Goal: Communication & Community: Answer question/provide support

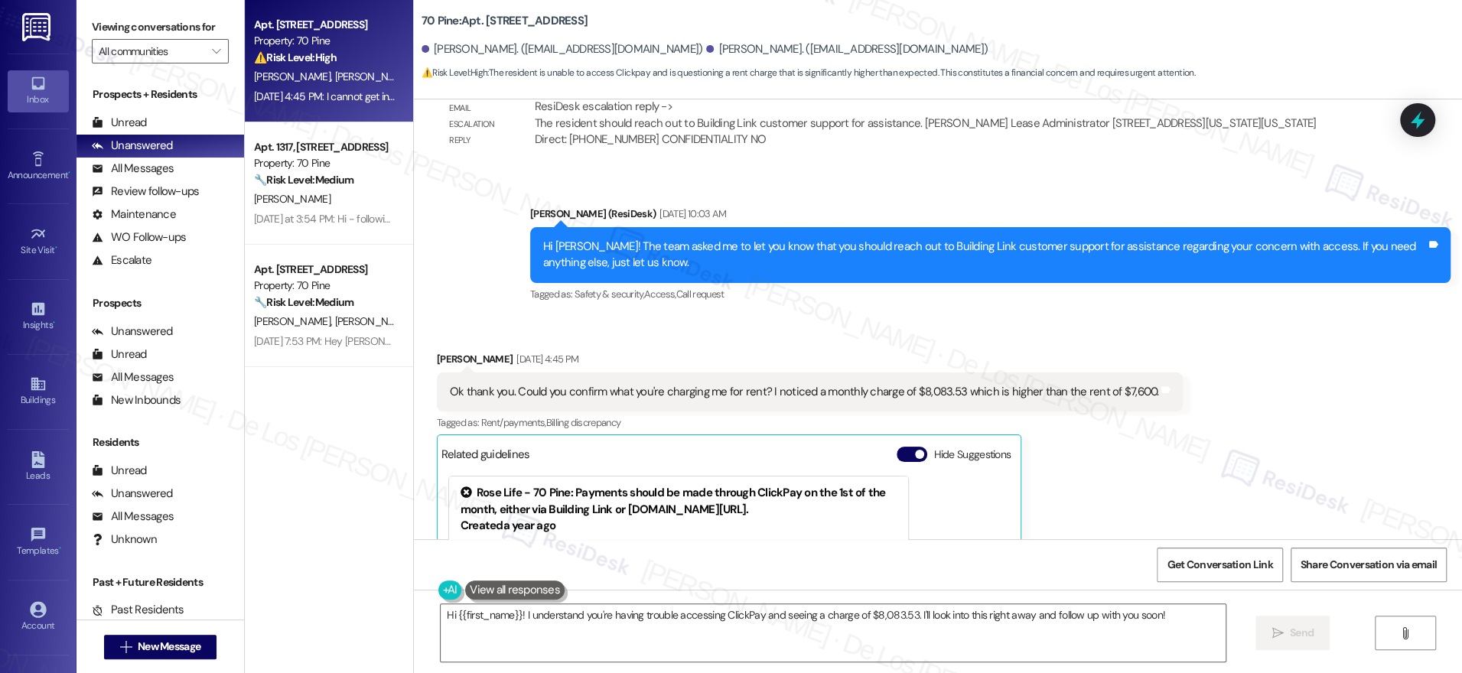
scroll to position [7375, 0]
click at [903, 447] on button "Hide Suggestions" at bounding box center [911, 454] width 31 height 15
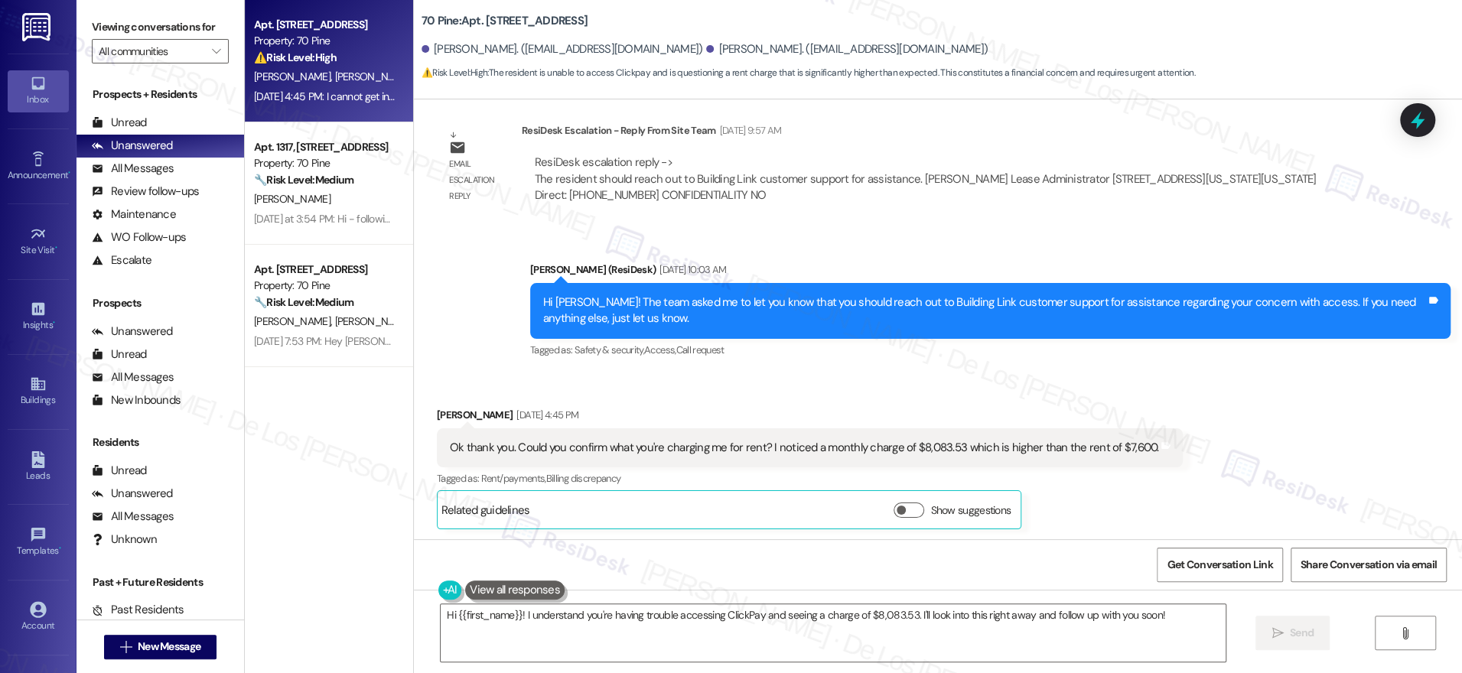
scroll to position [7246, 0]
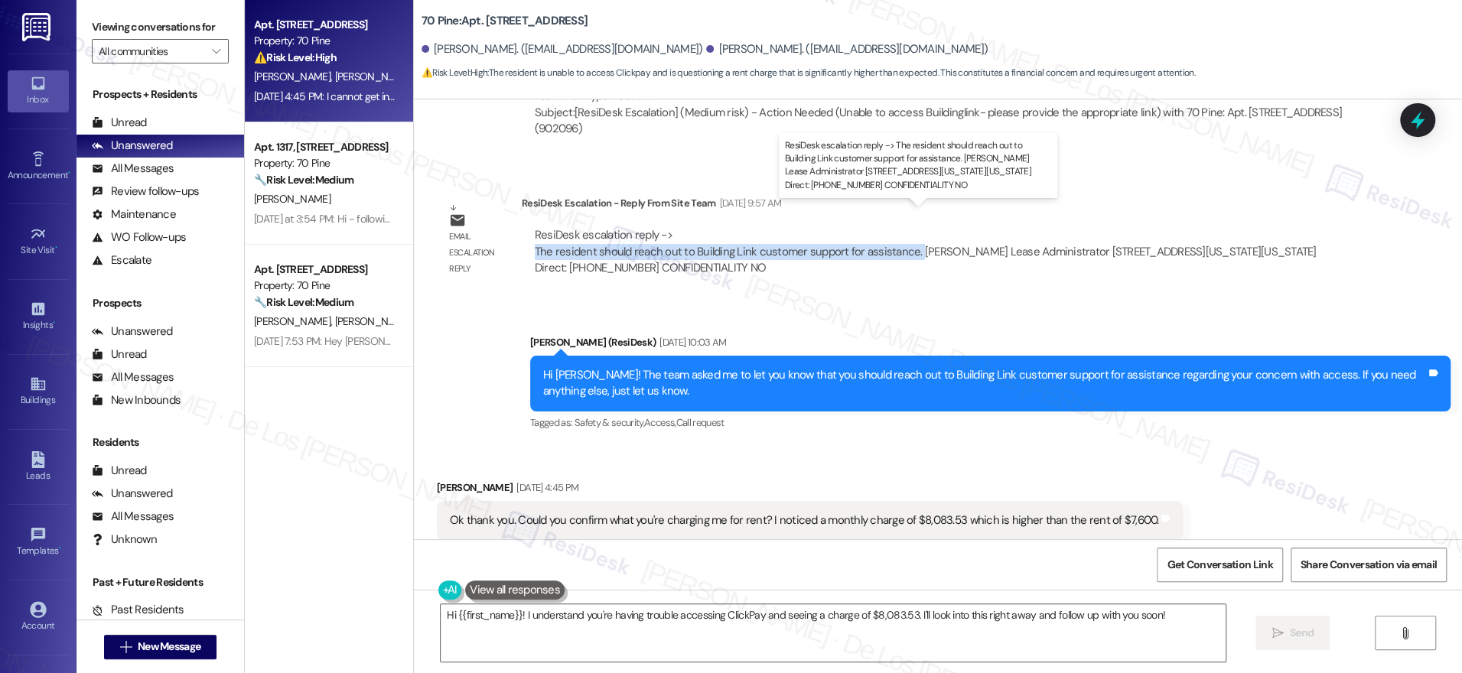
drag, startPoint x: 514, startPoint y: 233, endPoint x: 899, endPoint y: 229, distance: 385.5
click at [899, 229] on div "ResiDesk escalation reply -> The resident should reach out to Building Link cus…" at bounding box center [939, 252] width 835 height 72
copy div "The resident should reach out to Building Link customer support for assistance."
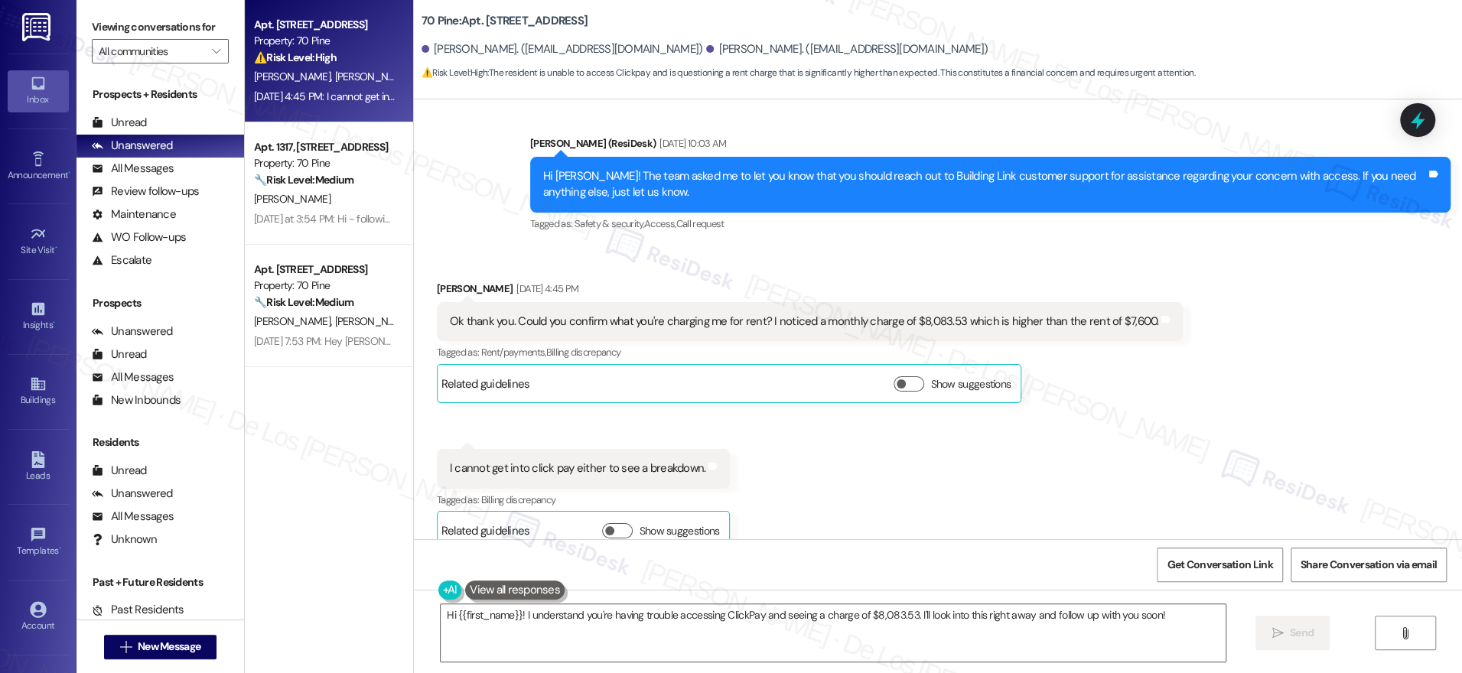
scroll to position [7445, 0]
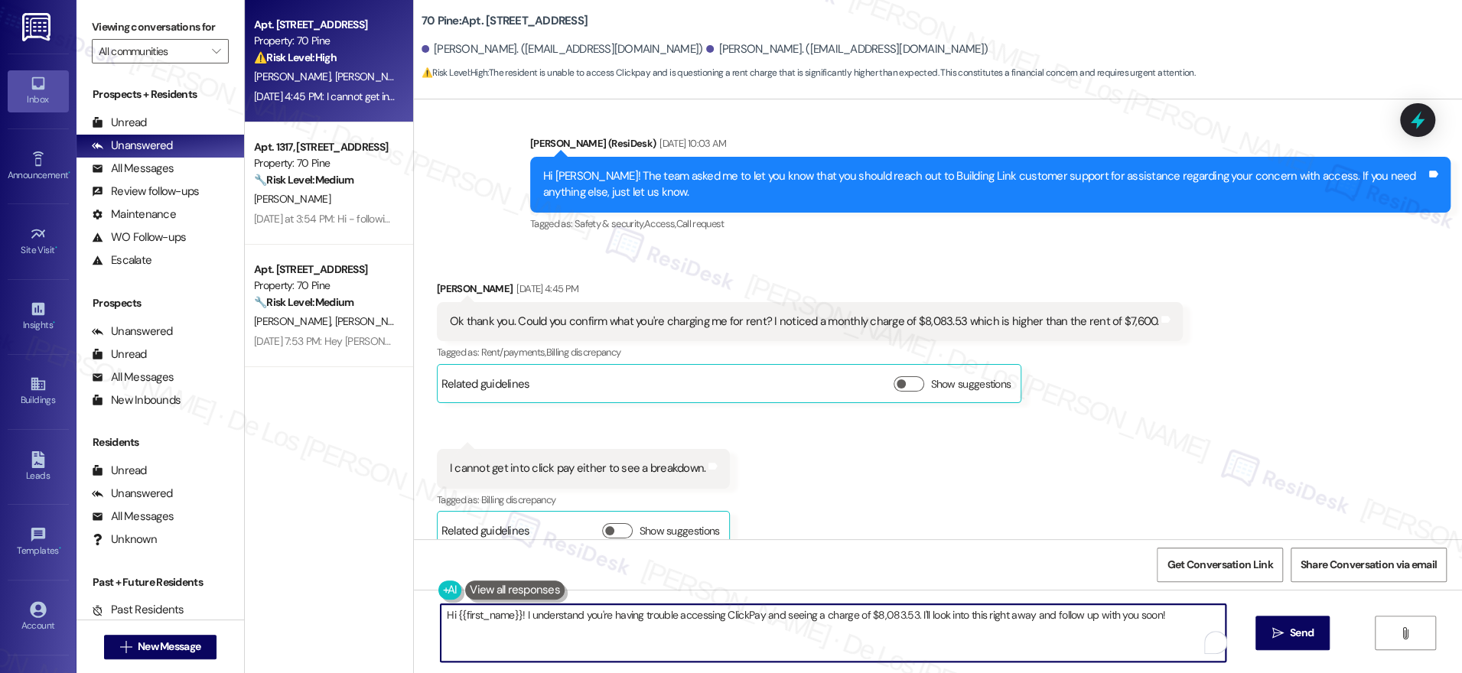
drag, startPoint x: 912, startPoint y: 613, endPoint x: 1152, endPoint y: 637, distance: 241.4
click at [1152, 637] on textarea "Hi {{first_name}}! I understand you're having trouble accessing ClickPay and se…" at bounding box center [833, 632] width 785 height 57
drag, startPoint x: 588, startPoint y: 506, endPoint x: 633, endPoint y: 480, distance: 51.8
click at [605, 526] on span "button" at bounding box center [609, 530] width 9 height 9
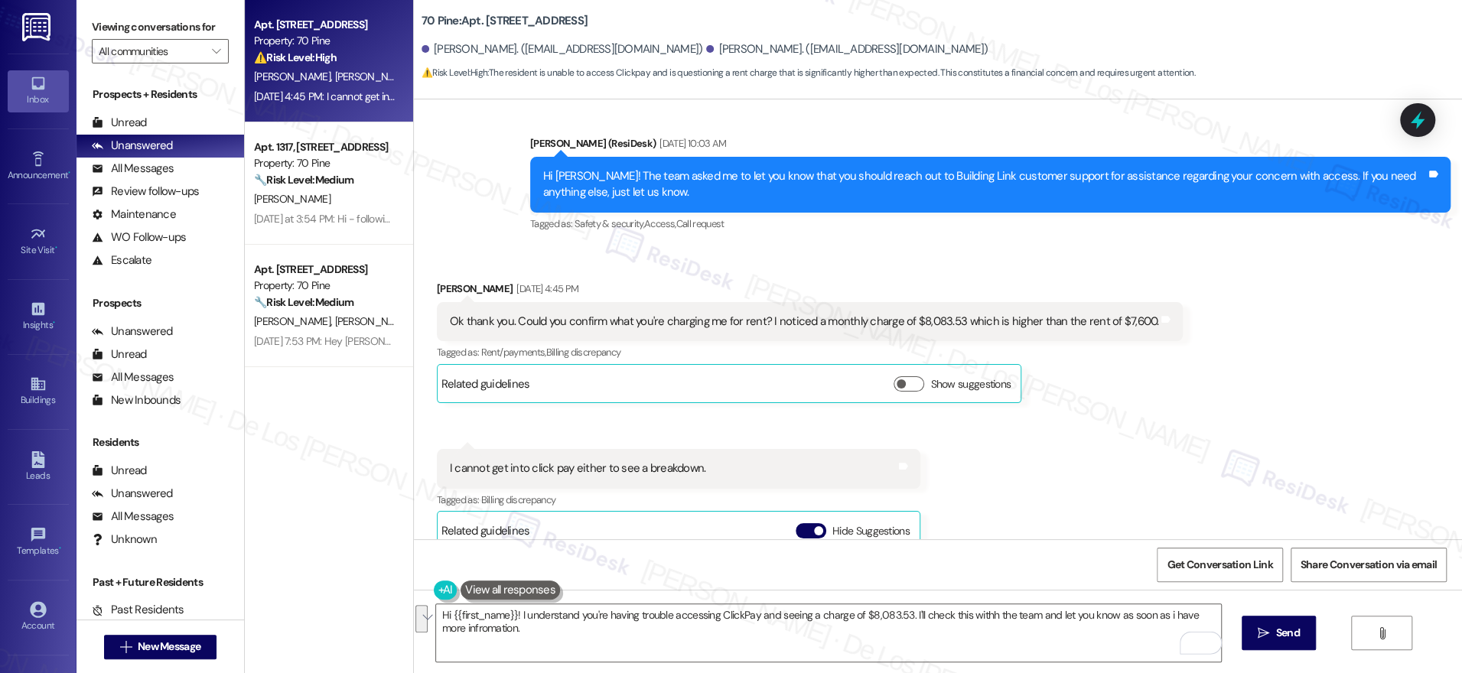
scroll to position [7714, 0]
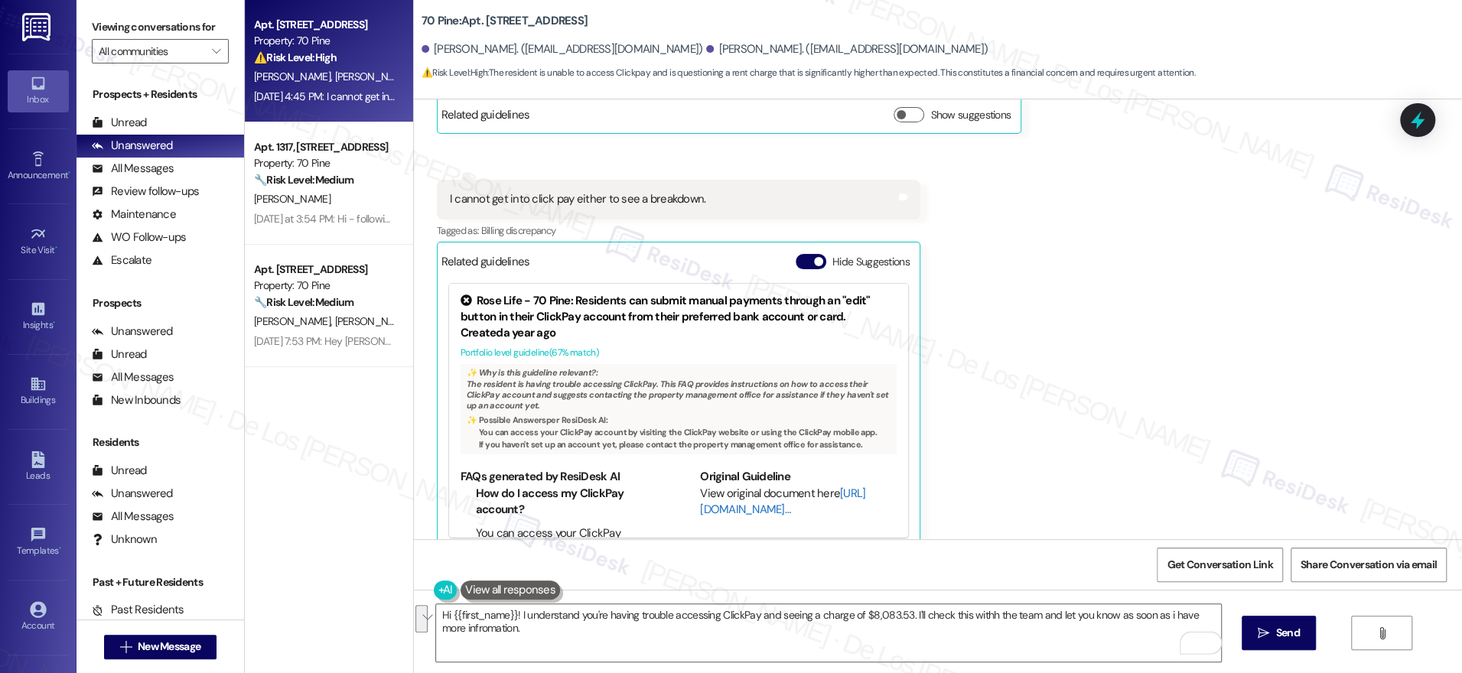
click at [709, 493] on link "[URL][DOMAIN_NAME]…" at bounding box center [782, 501] width 165 height 31
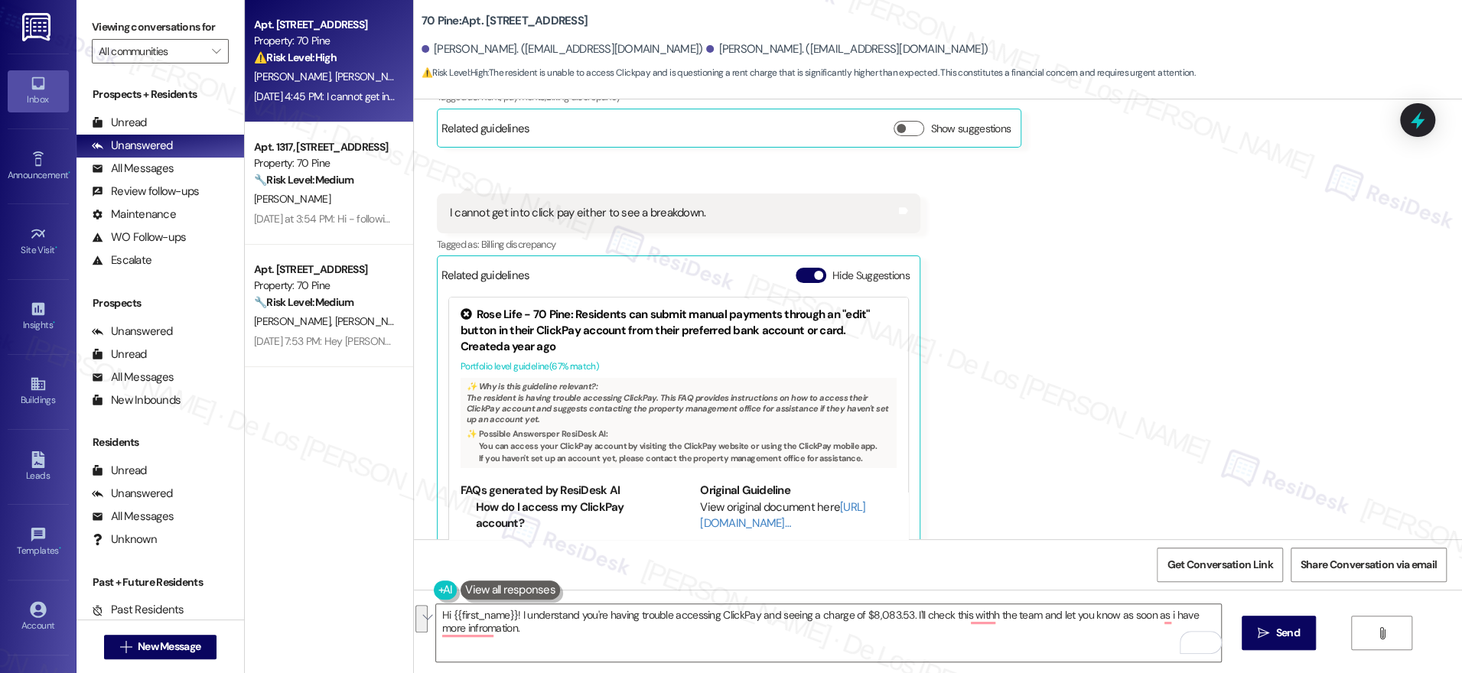
scroll to position [7592, 0]
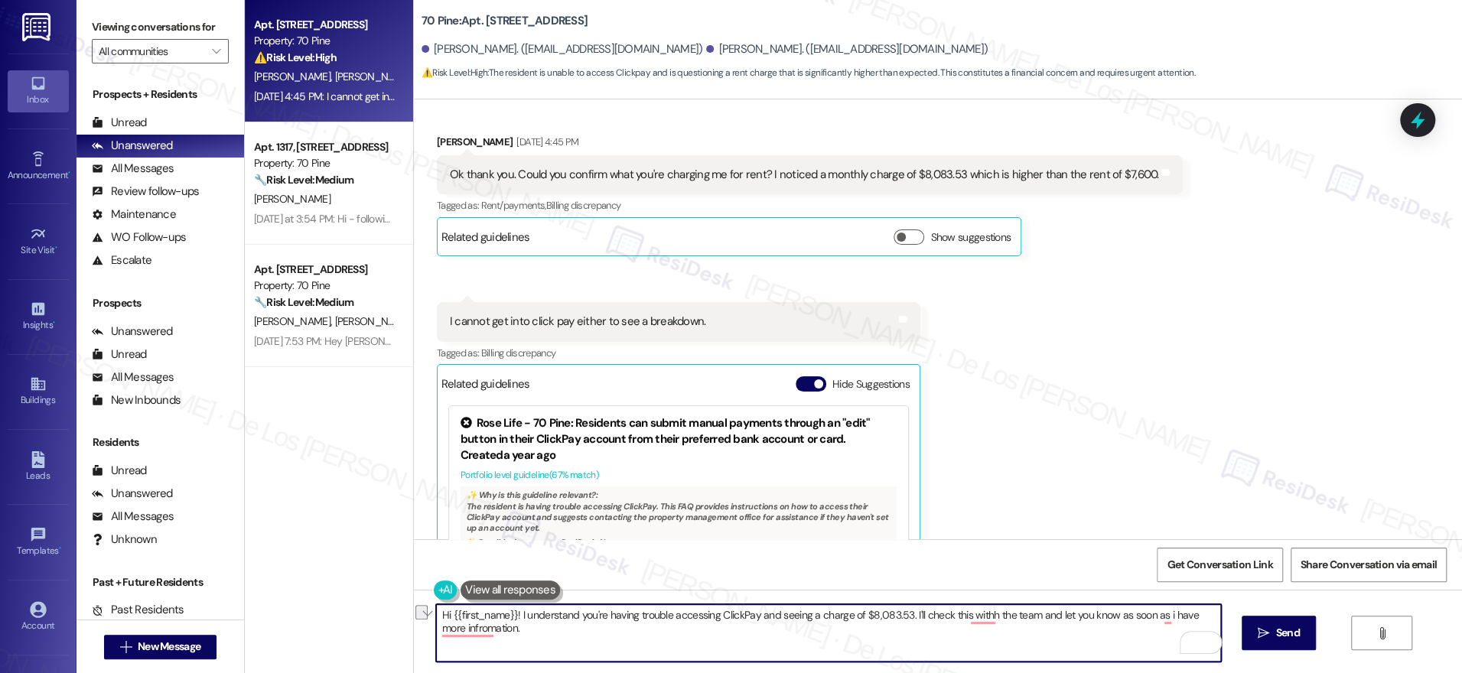
drag, startPoint x: 568, startPoint y: 618, endPoint x: 839, endPoint y: 617, distance: 271.5
click at [839, 617] on textarea "Hi {{first_name}}! I understand you're having trouble accessing ClickPay and se…" at bounding box center [828, 632] width 785 height 57
click at [958, 616] on textarea "Hi {{first_name}}! I understand that you want to know the breakdown of your bal…" at bounding box center [828, 632] width 785 height 57
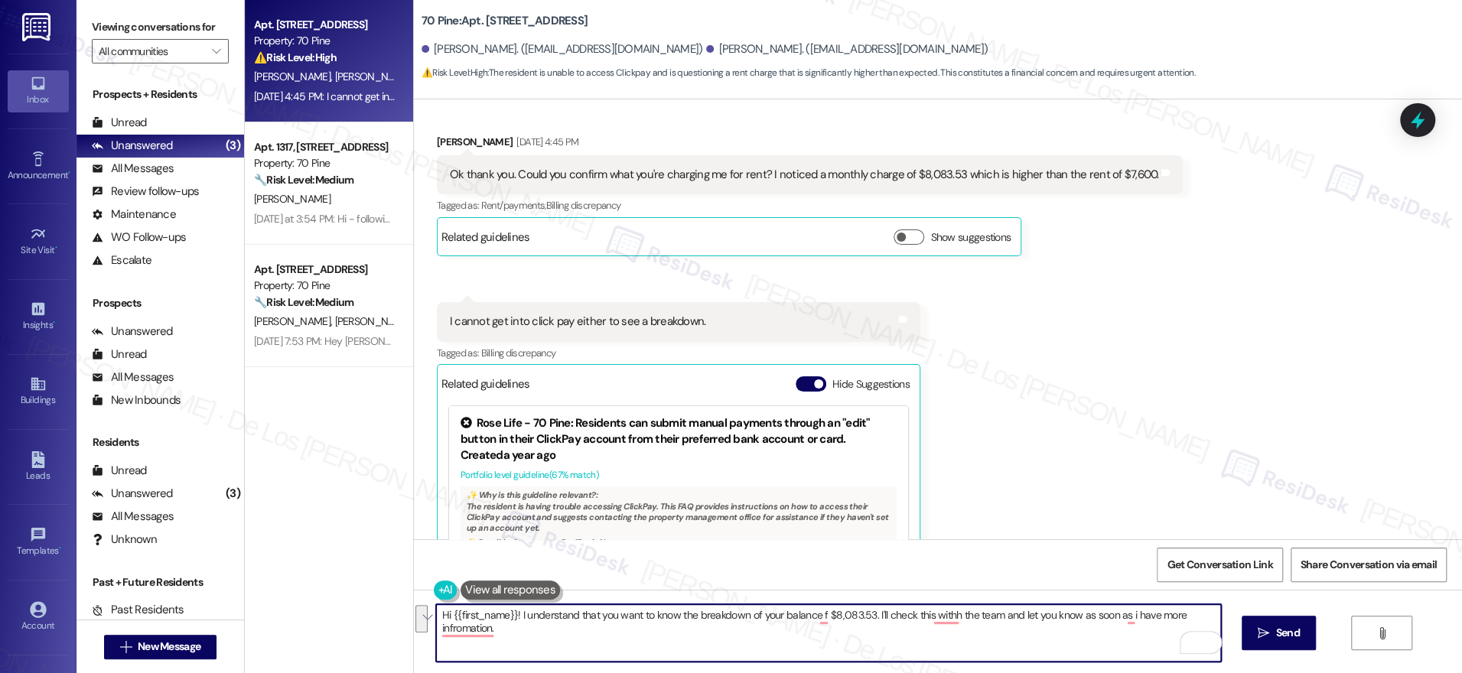
paste textarea "you’d like to see the breakdown of your balance of $8,083.53. I’ll check with t…"
type textarea "Hi {{first_name}}! I understand you’d like to see the breakdown of your balance…"
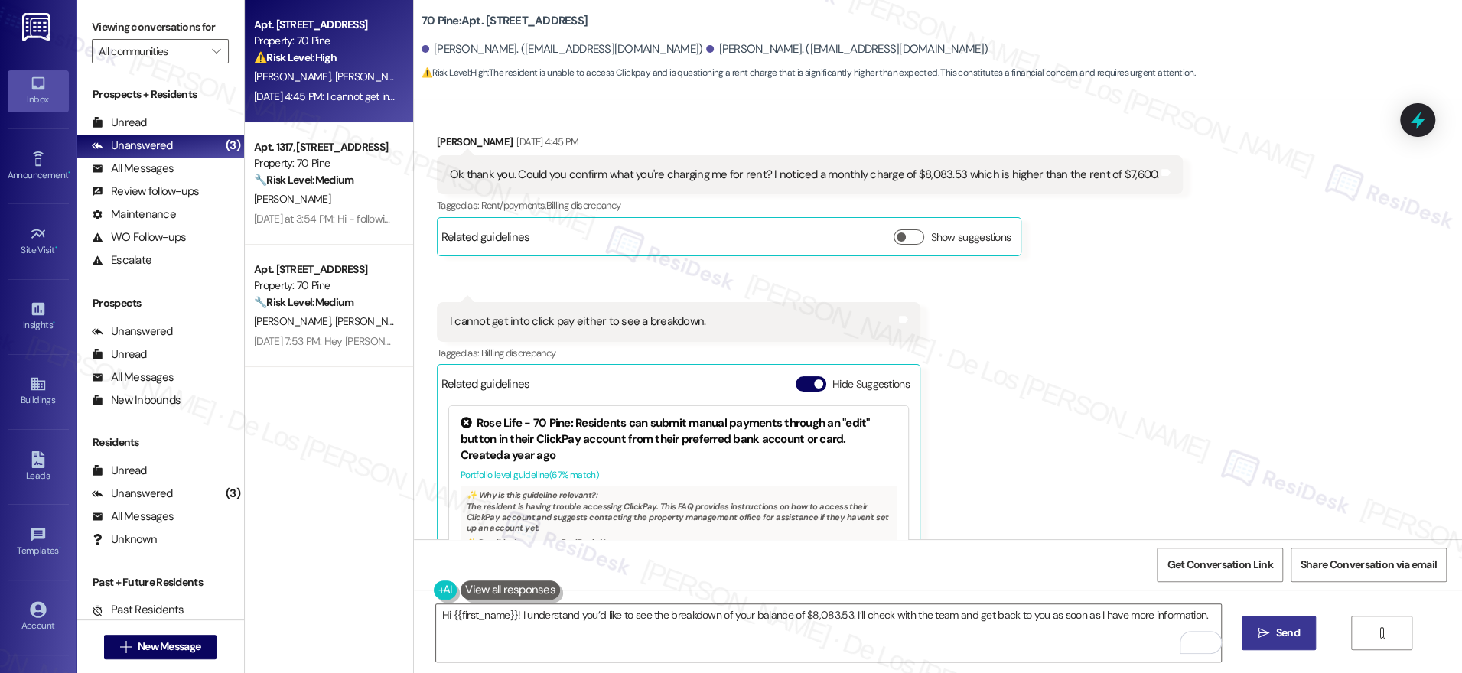
click at [1288, 629] on span "Send" at bounding box center [1288, 633] width 24 height 16
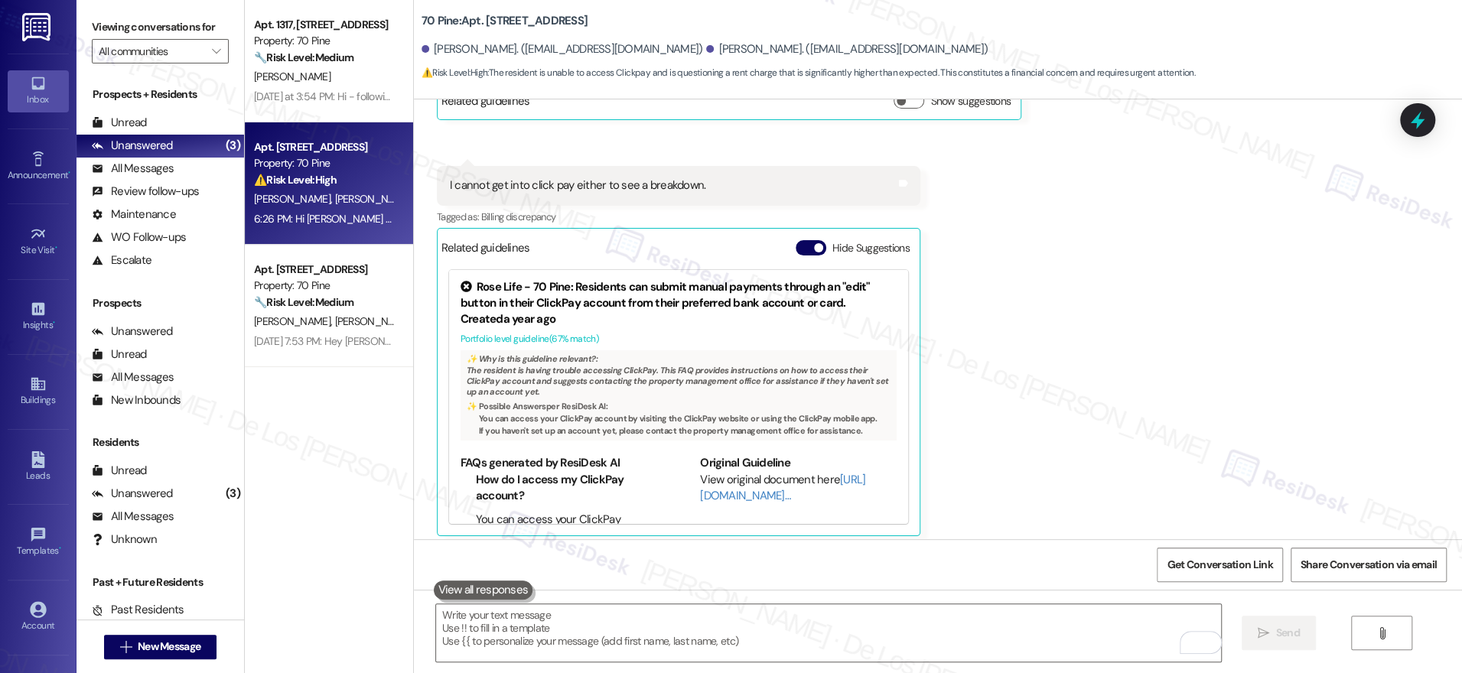
scroll to position [7821, 0]
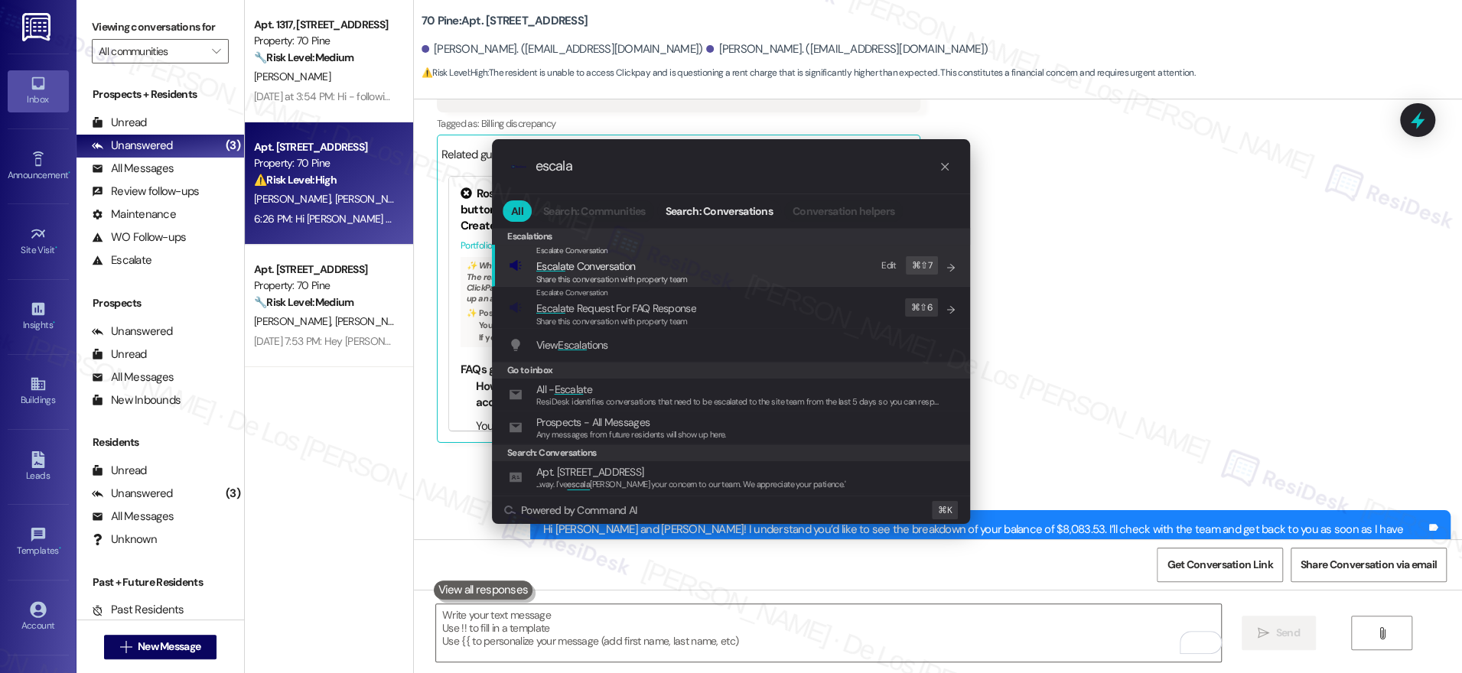
type input "escala"
click at [668, 268] on span "Escala te Conversation" at bounding box center [611, 266] width 151 height 17
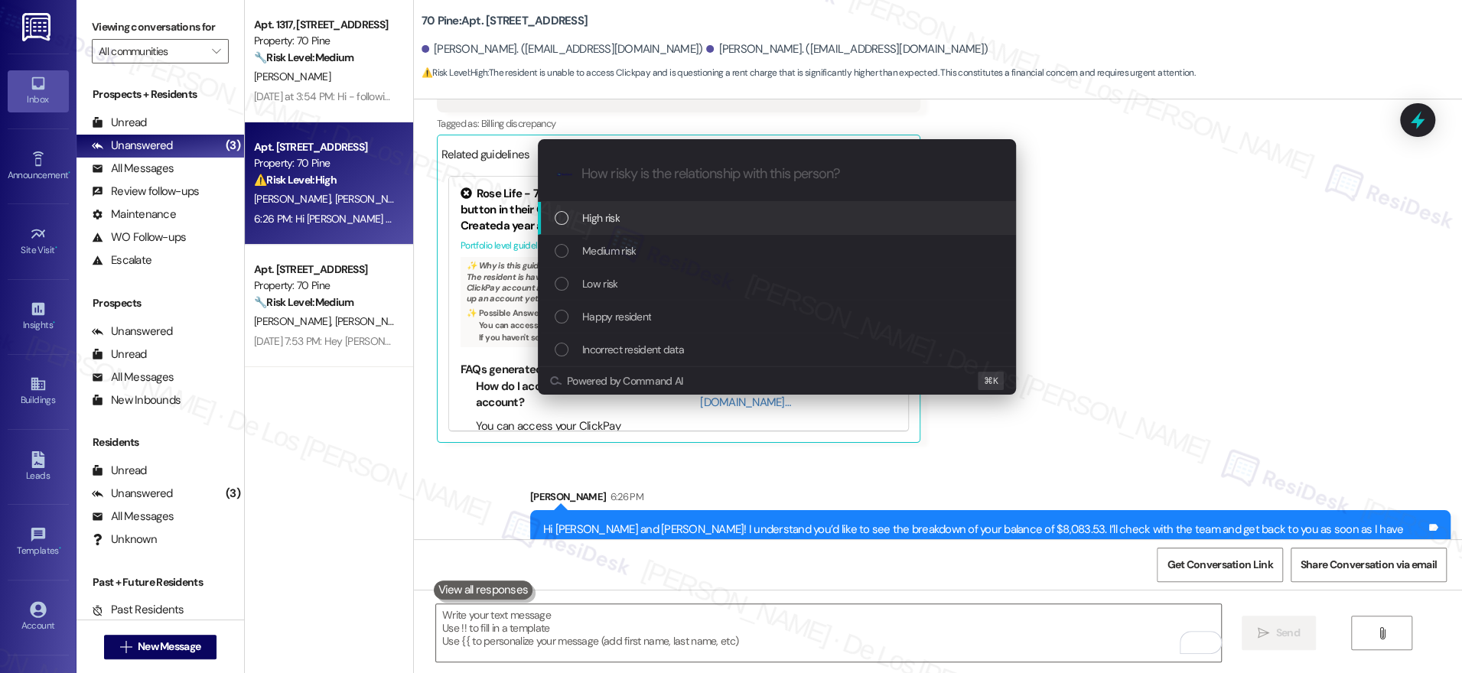
click at [669, 220] on div "High risk" at bounding box center [778, 218] width 447 height 17
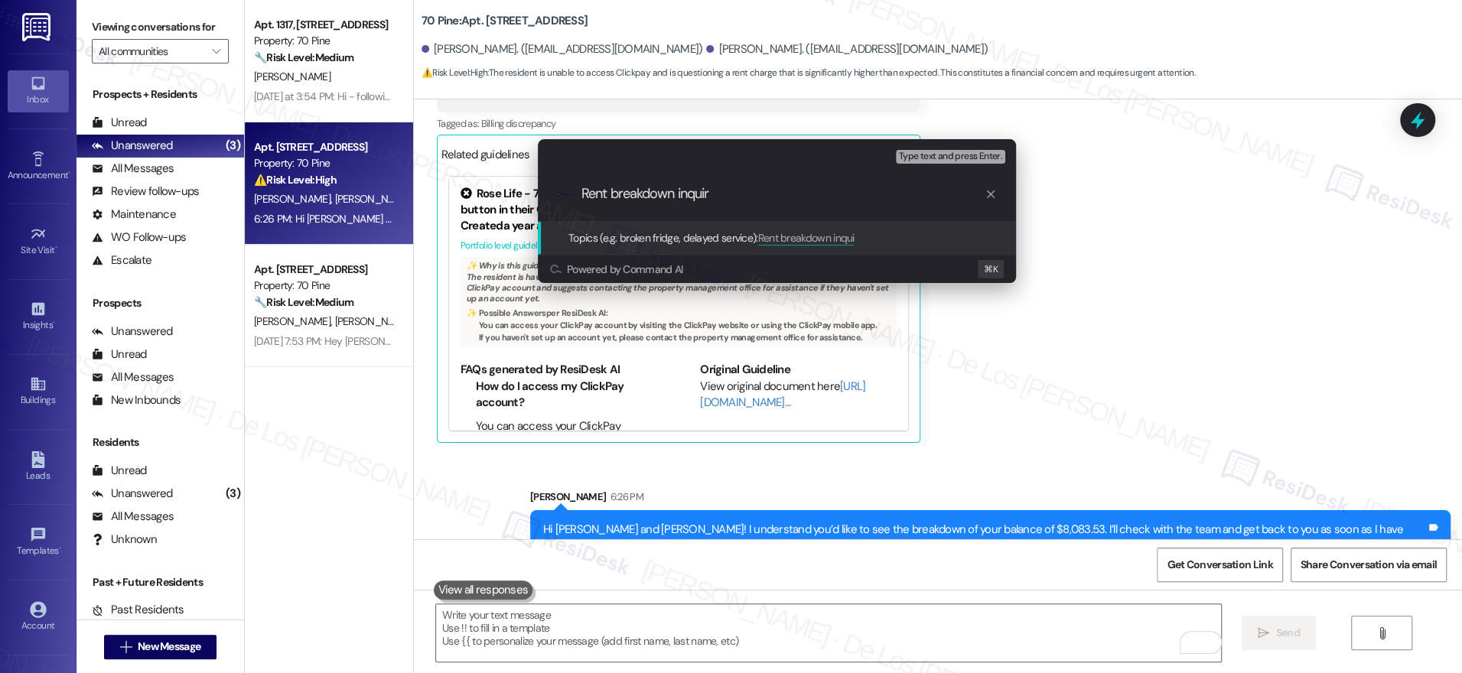
type input "Rent breakdown inquiry"
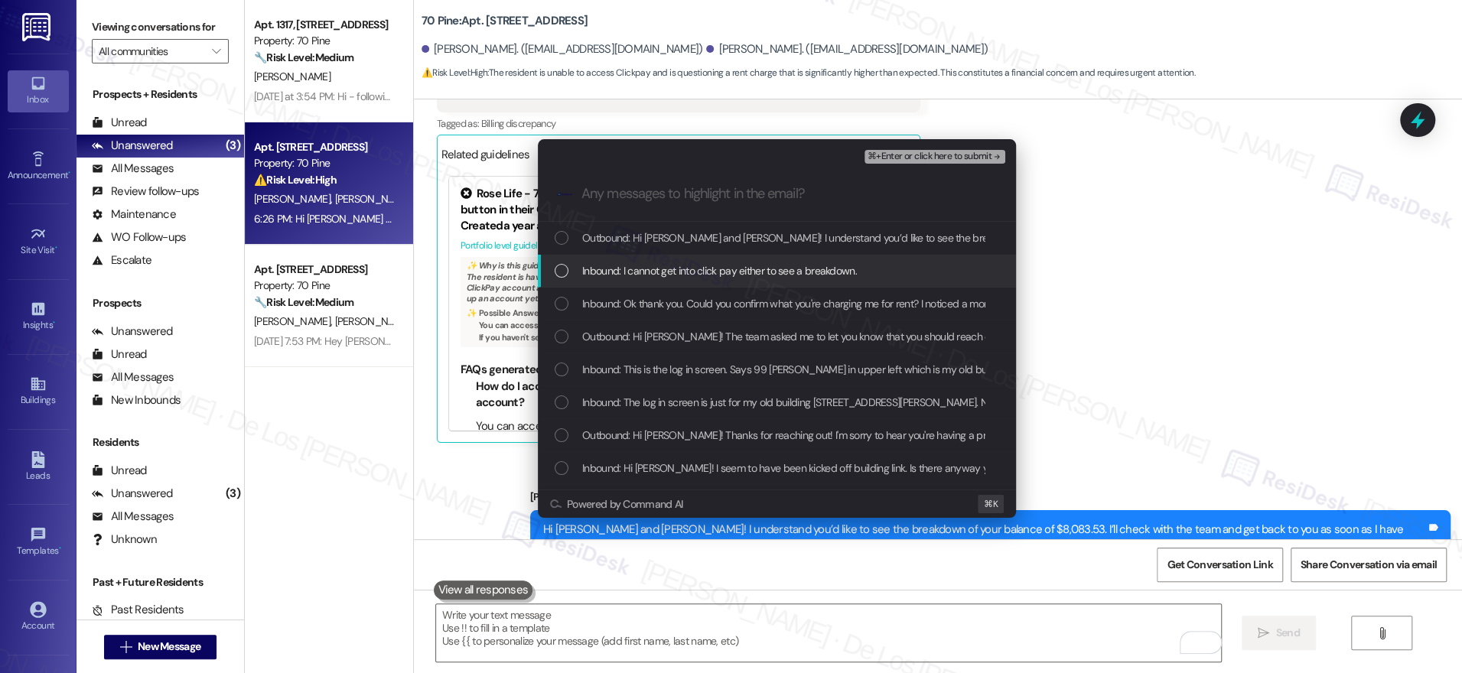
click at [671, 277] on span "Inbound: I cannot get into click pay either to see a breakdown." at bounding box center [719, 270] width 275 height 17
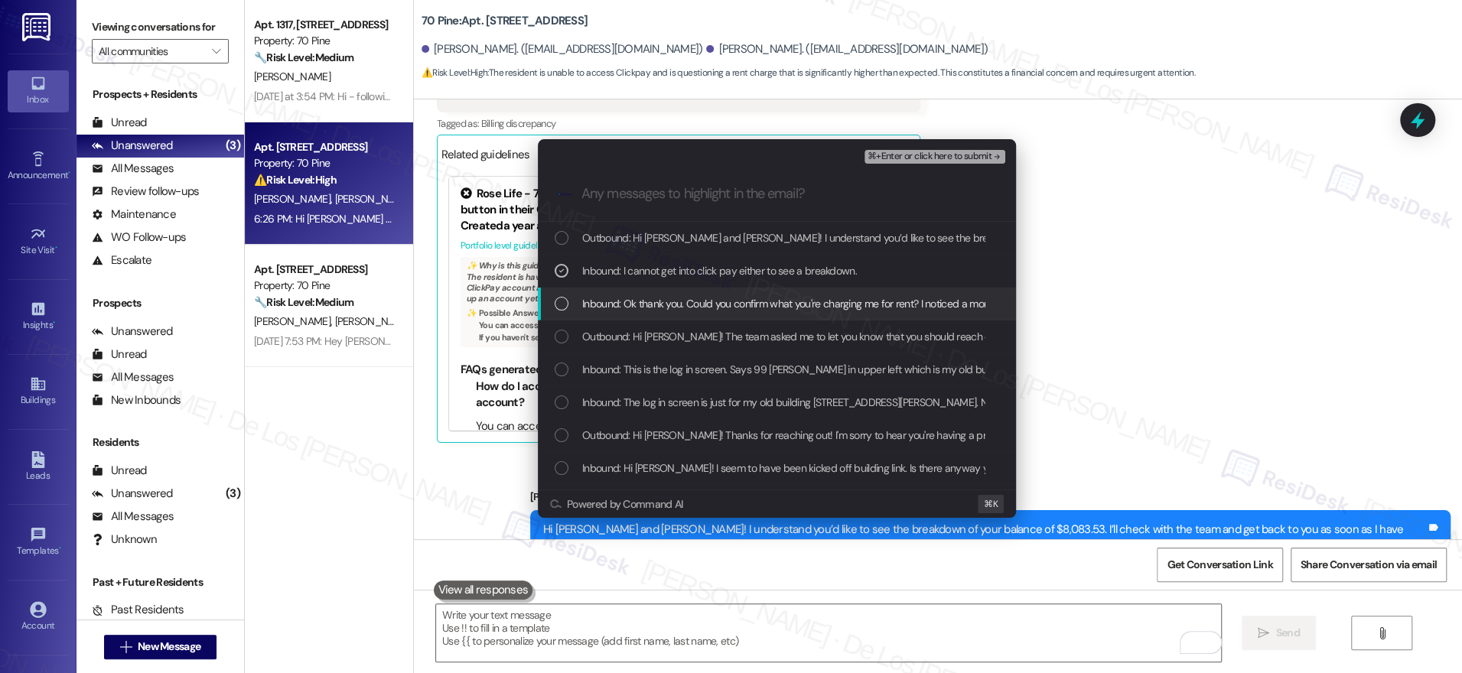
click at [688, 302] on span "Inbound: Ok thank you. Could you confirm what you're charging me for rent? I no…" at bounding box center [928, 303] width 692 height 17
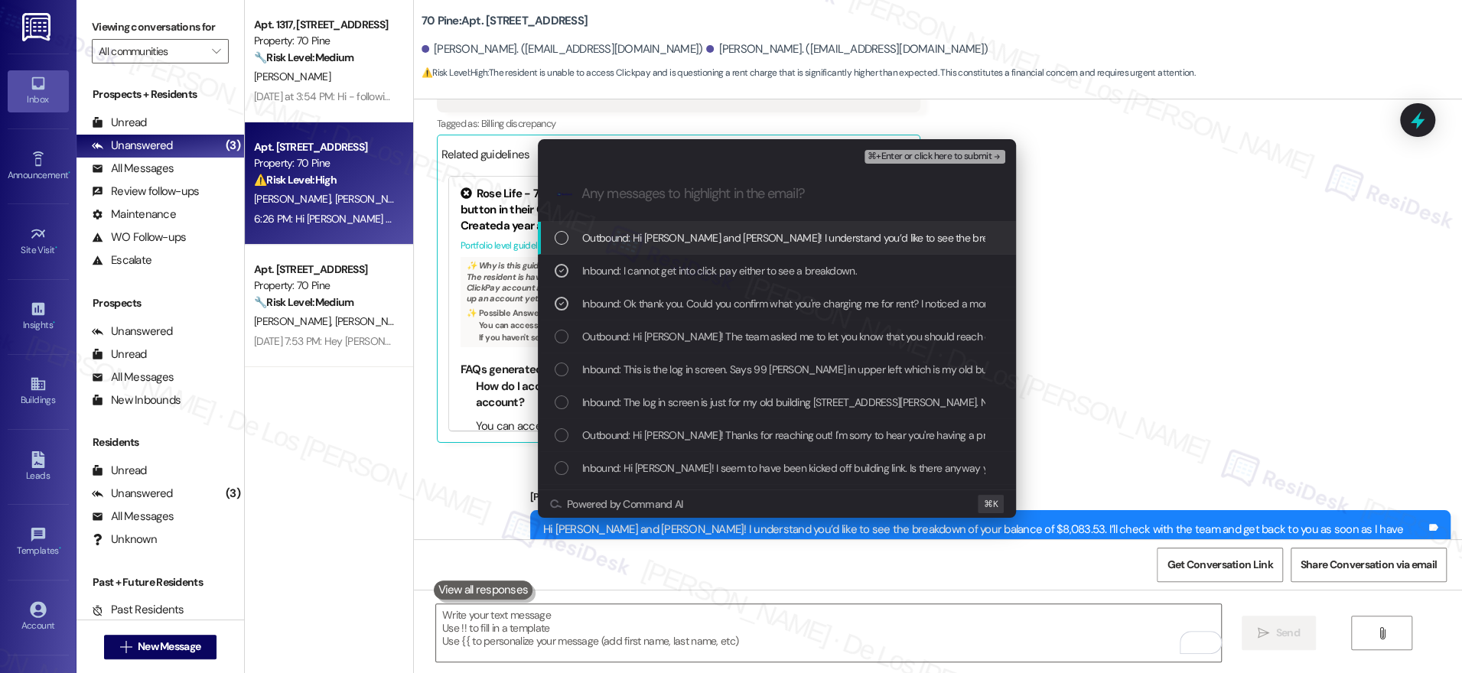
click at [894, 153] on span "⌘+Enter or click here to submit" at bounding box center [929, 156] width 124 height 11
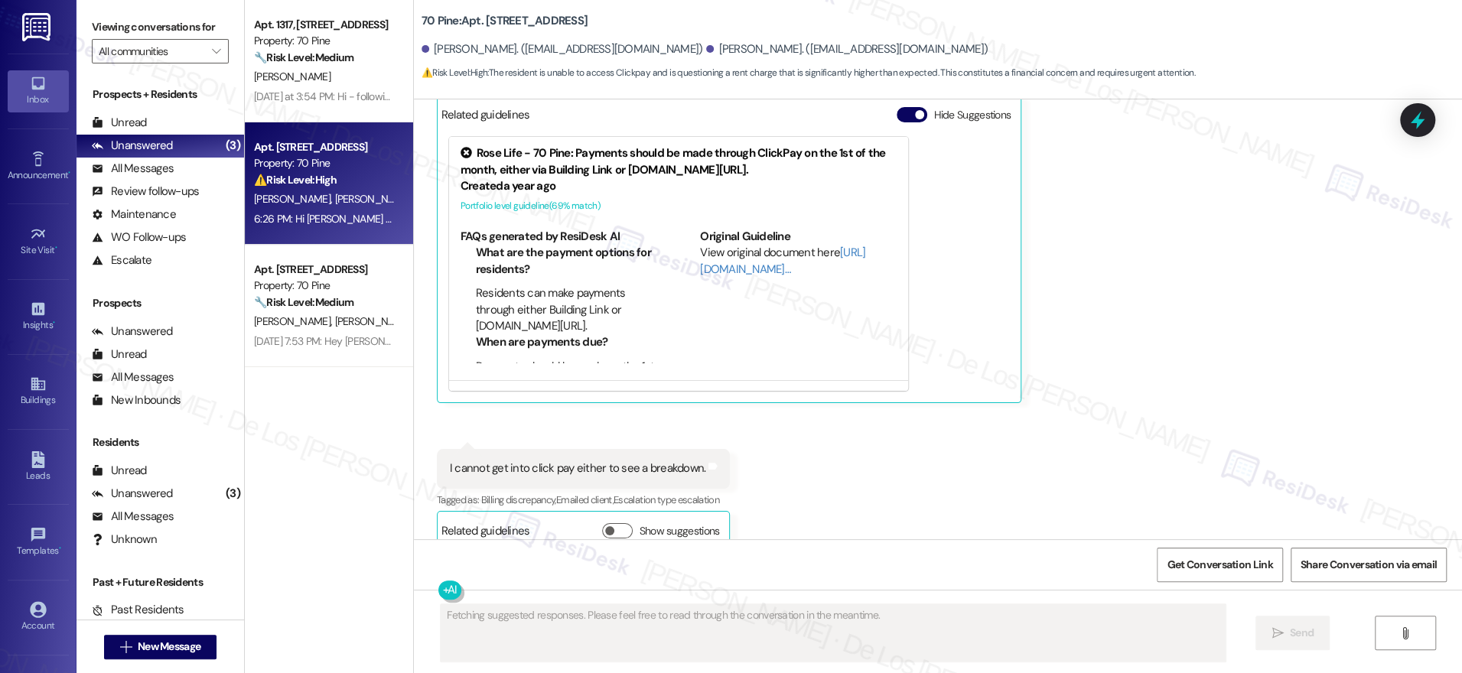
scroll to position [7843, 0]
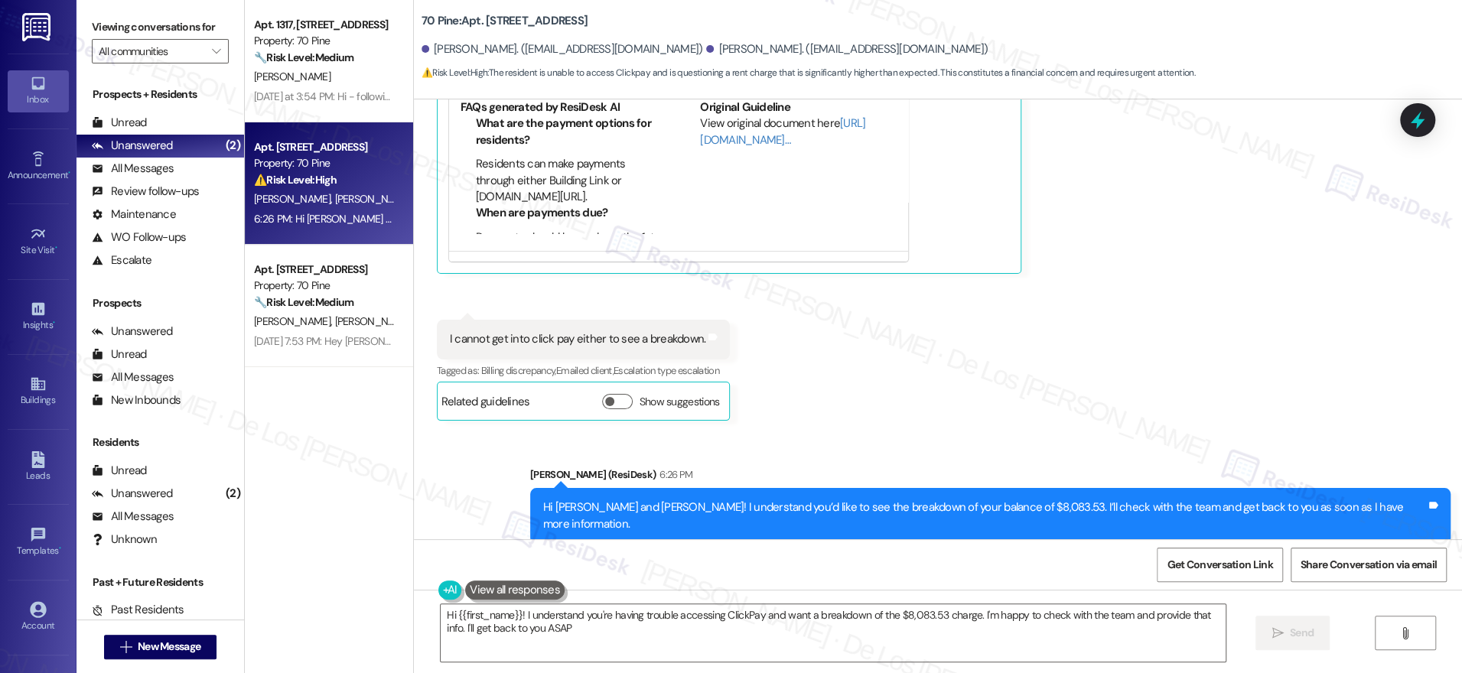
type textarea "Hi {{first_name}}! I understand you're having trouble accessing ClickPay and wa…"
